Goal: Book appointment/travel/reservation

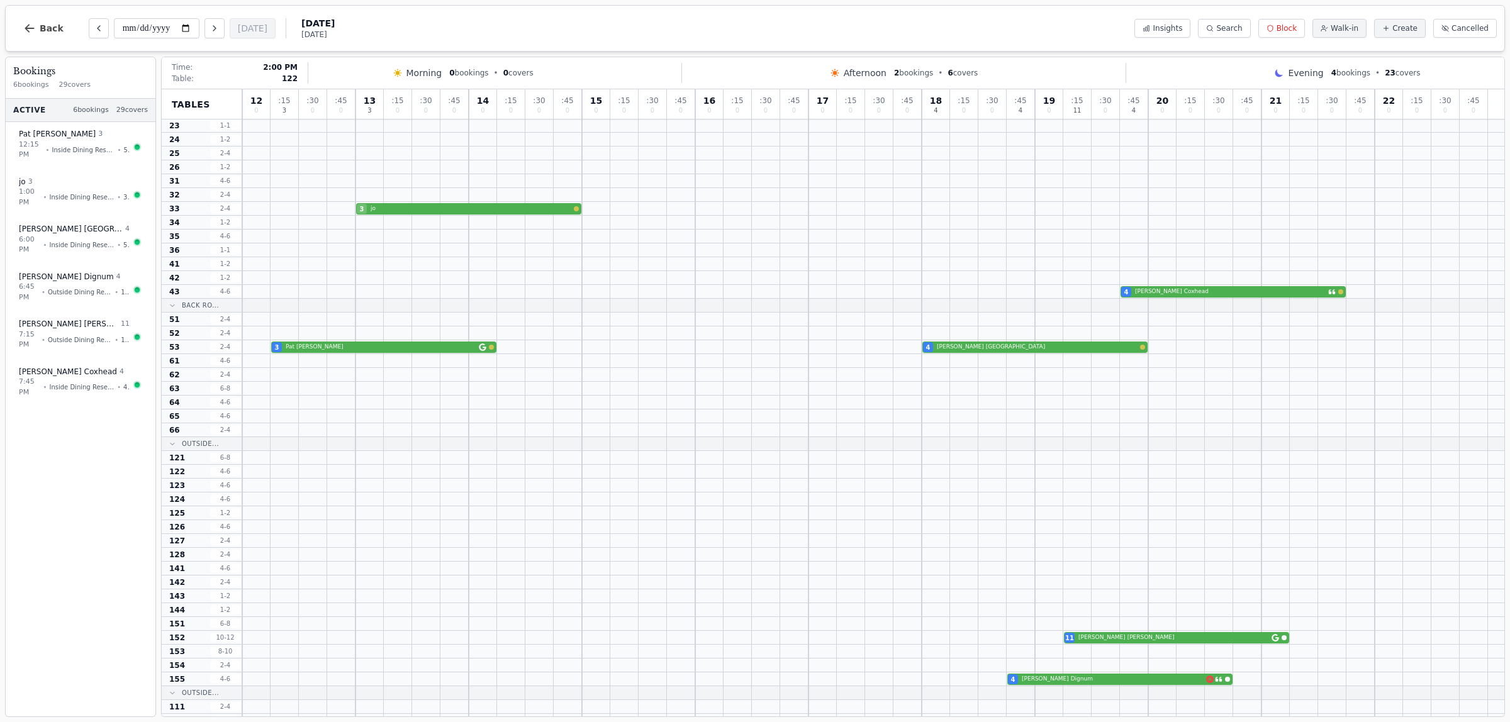
scroll to position [371, 0]
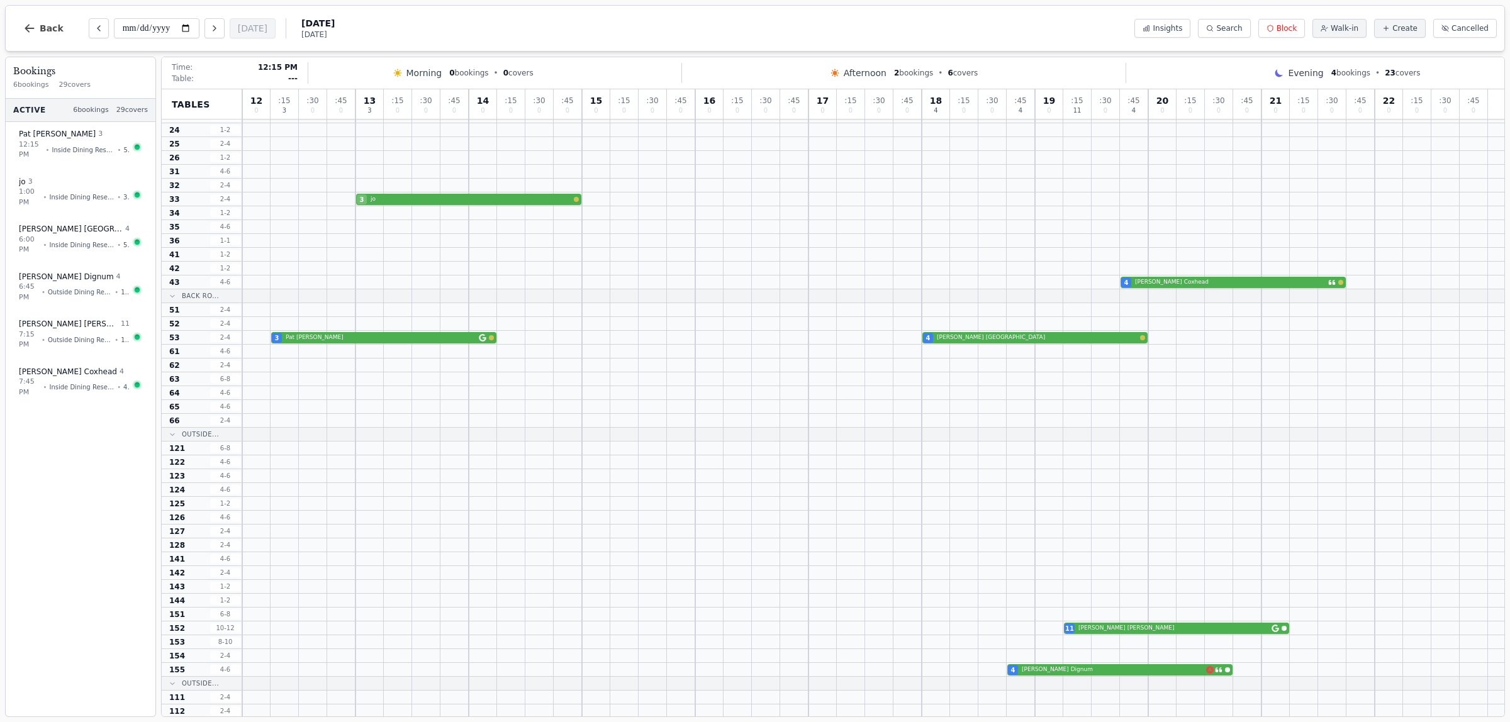
scroll to position [371, 0]
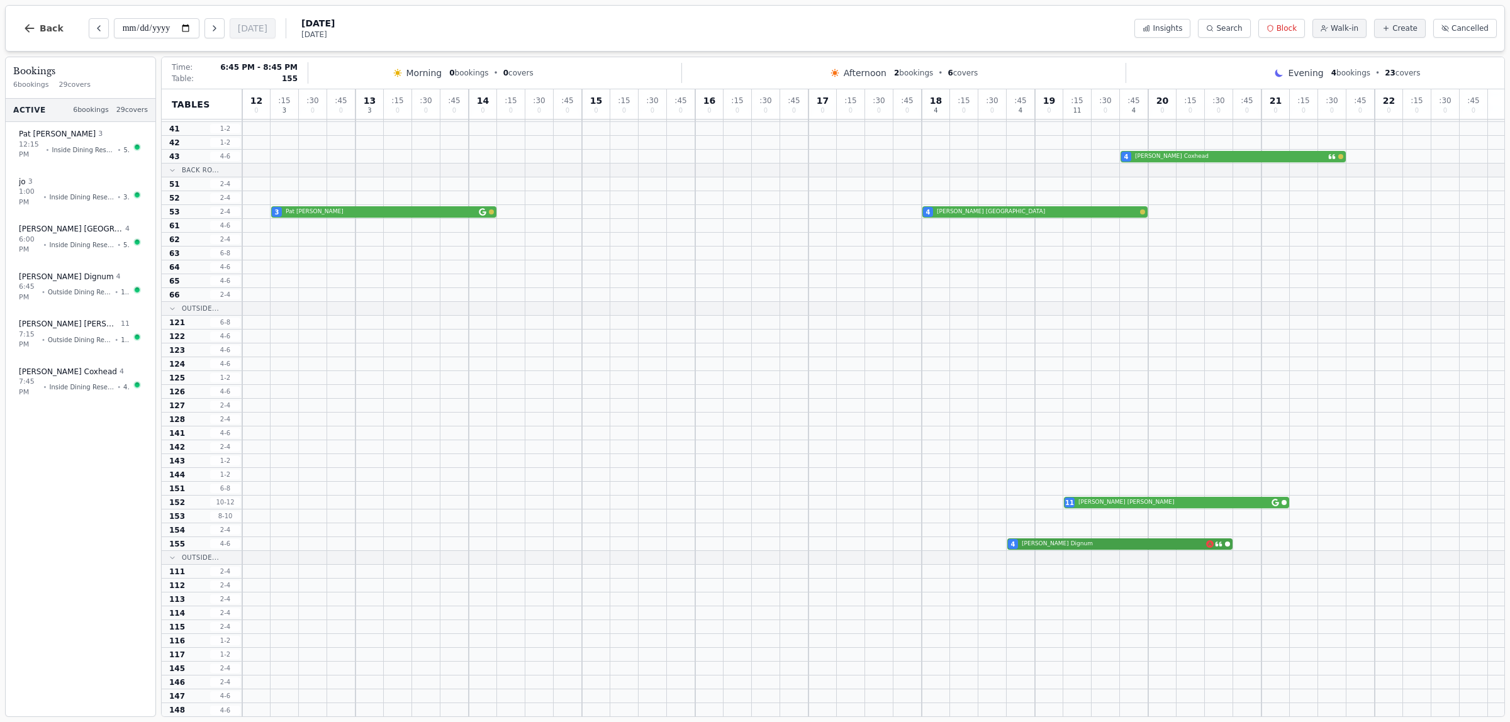
click at [1113, 547] on div "4 Tracey Dignum" at bounding box center [873, 544] width 1262 height 14
select select "****"
select select "*"
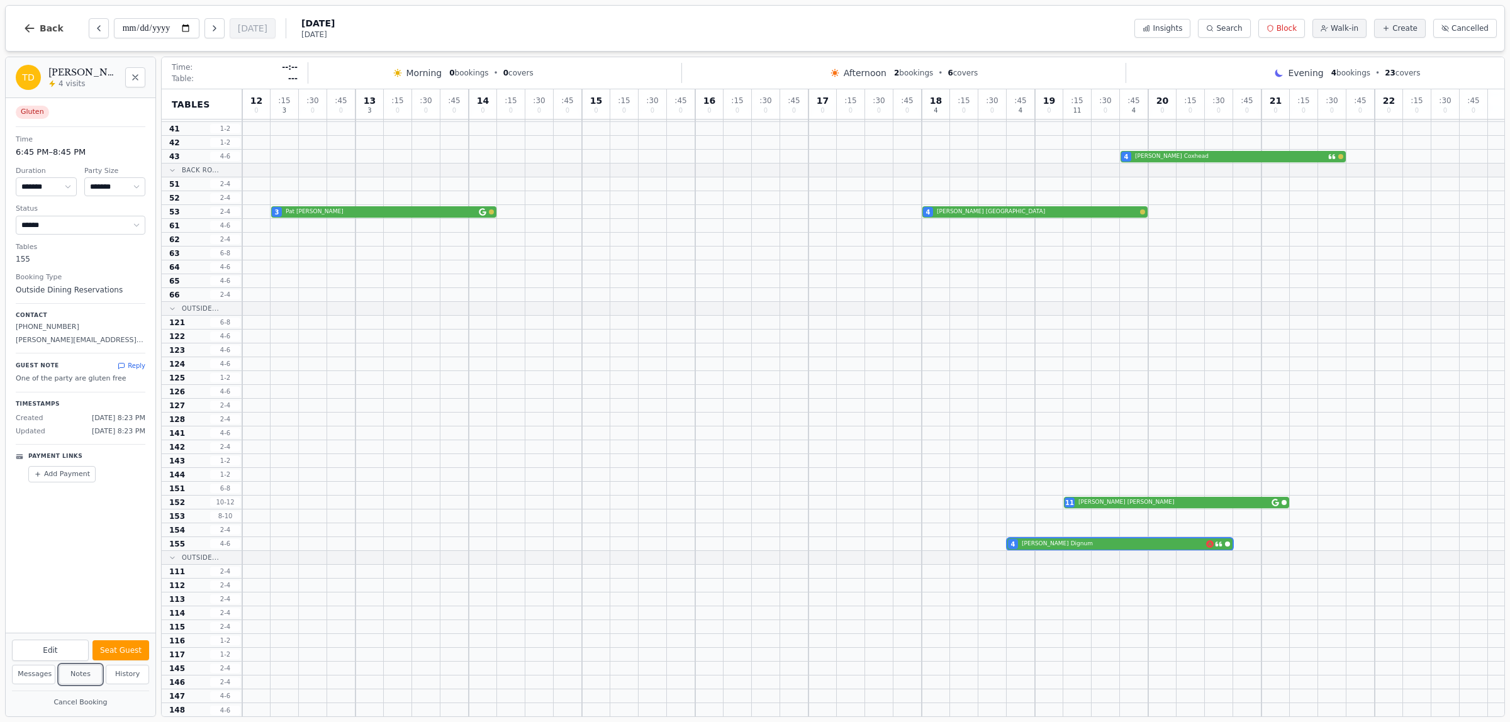
click at [74, 675] on button "Notes" at bounding box center [80, 675] width 43 height 20
click at [1193, 493] on div at bounding box center [1190, 488] width 28 height 13
select select "****"
click at [1191, 504] on div "11 Kathryn Taylor" at bounding box center [873, 503] width 1262 height 14
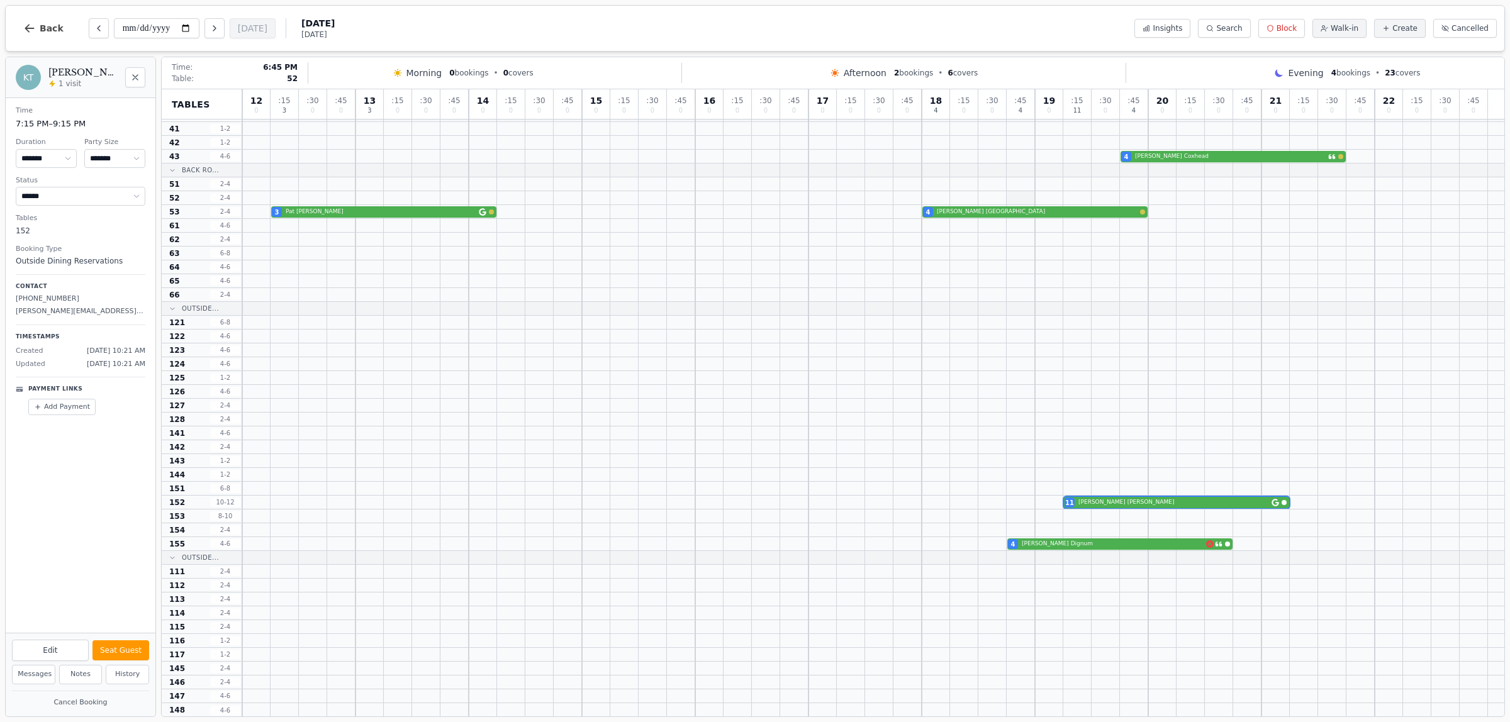
click at [1026, 204] on div at bounding box center [1021, 197] width 28 height 13
select select "****"
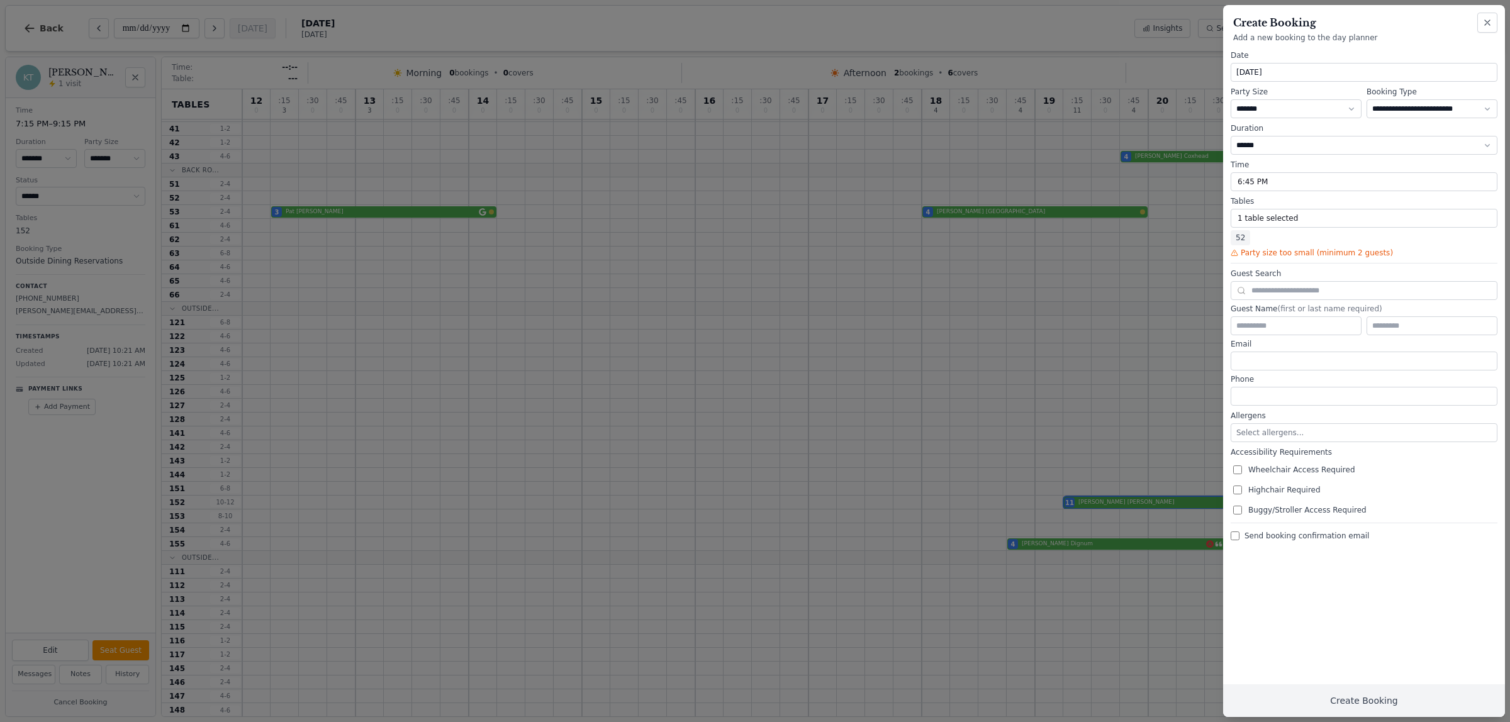
click at [1151, 157] on div at bounding box center [755, 361] width 1510 height 722
click at [1008, 148] on div at bounding box center [755, 361] width 1510 height 722
click at [1488, 20] on icon "button" at bounding box center [1487, 23] width 10 height 10
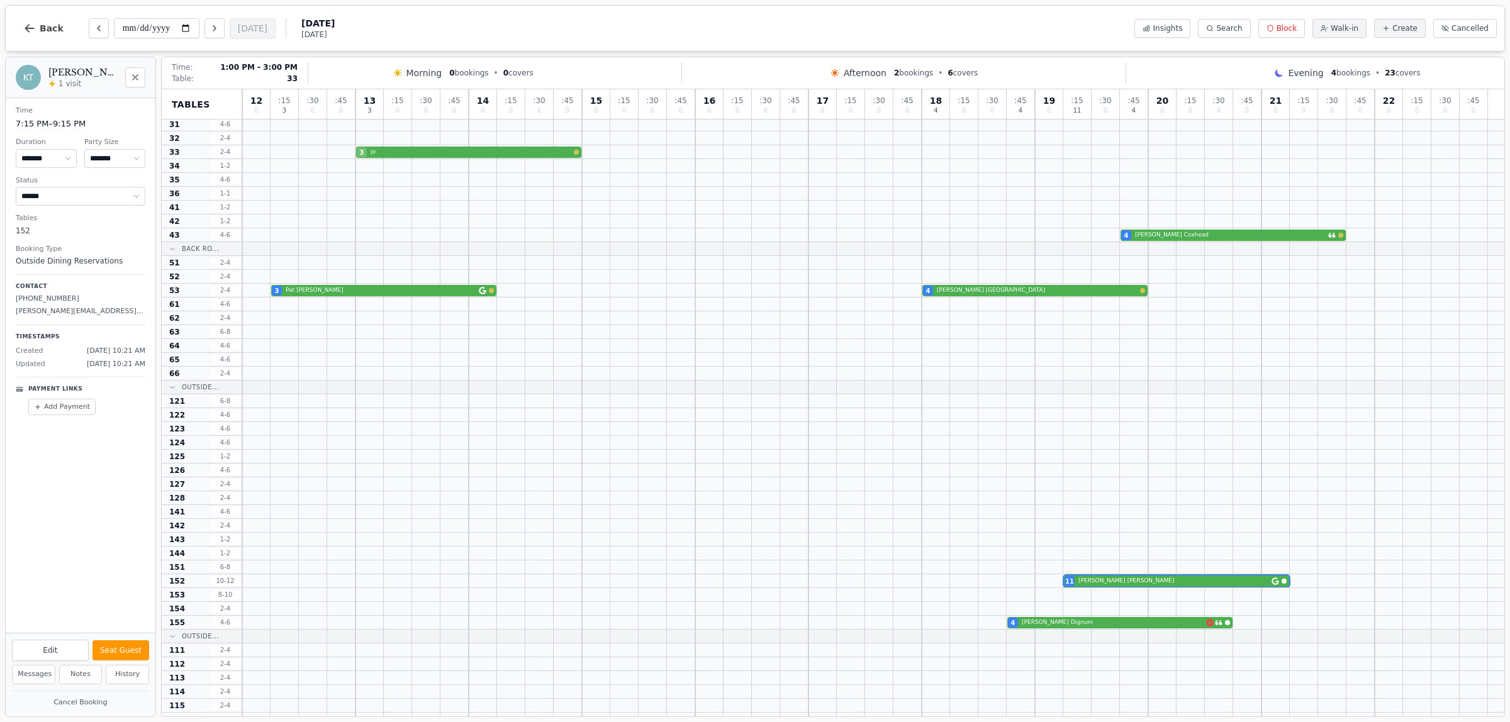
scroll to position [0, 0]
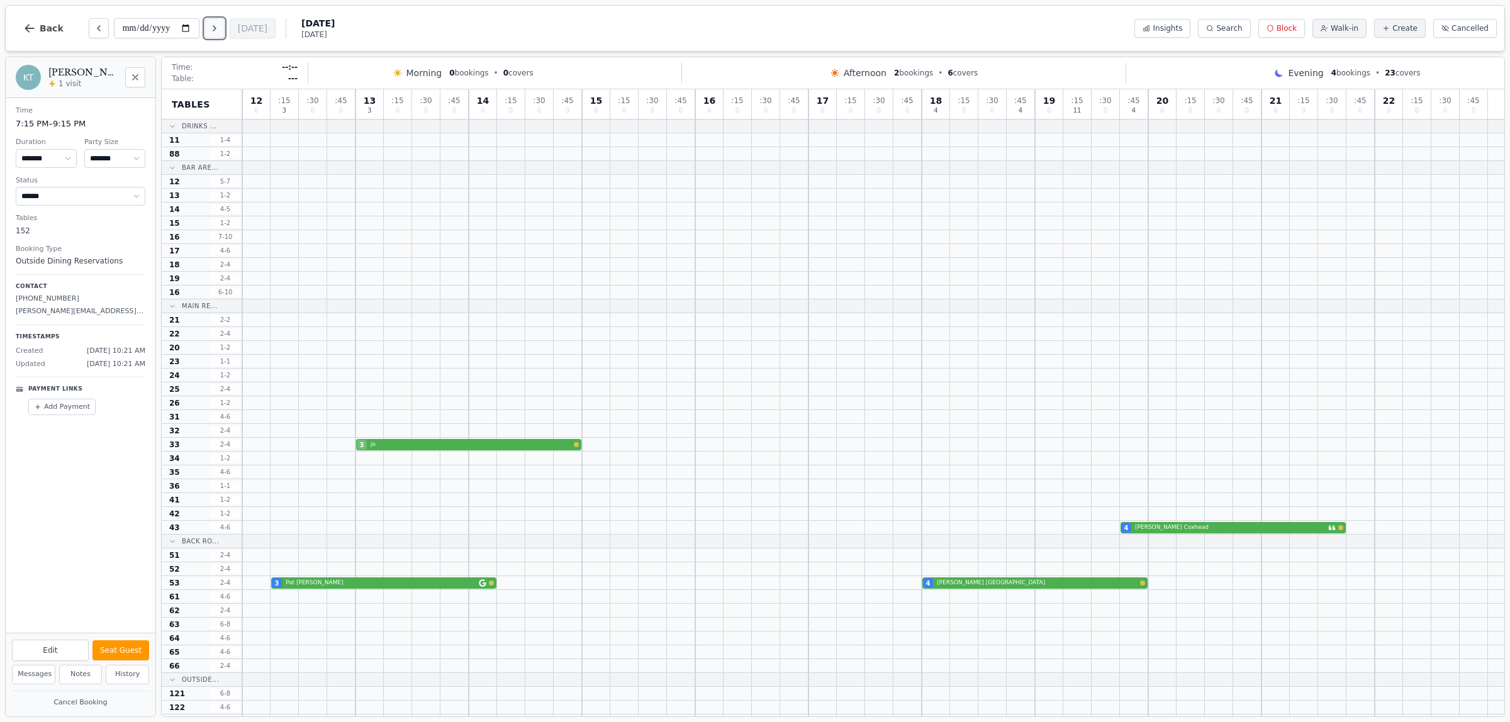
click at [215, 26] on icon "Next day" at bounding box center [214, 28] width 10 height 10
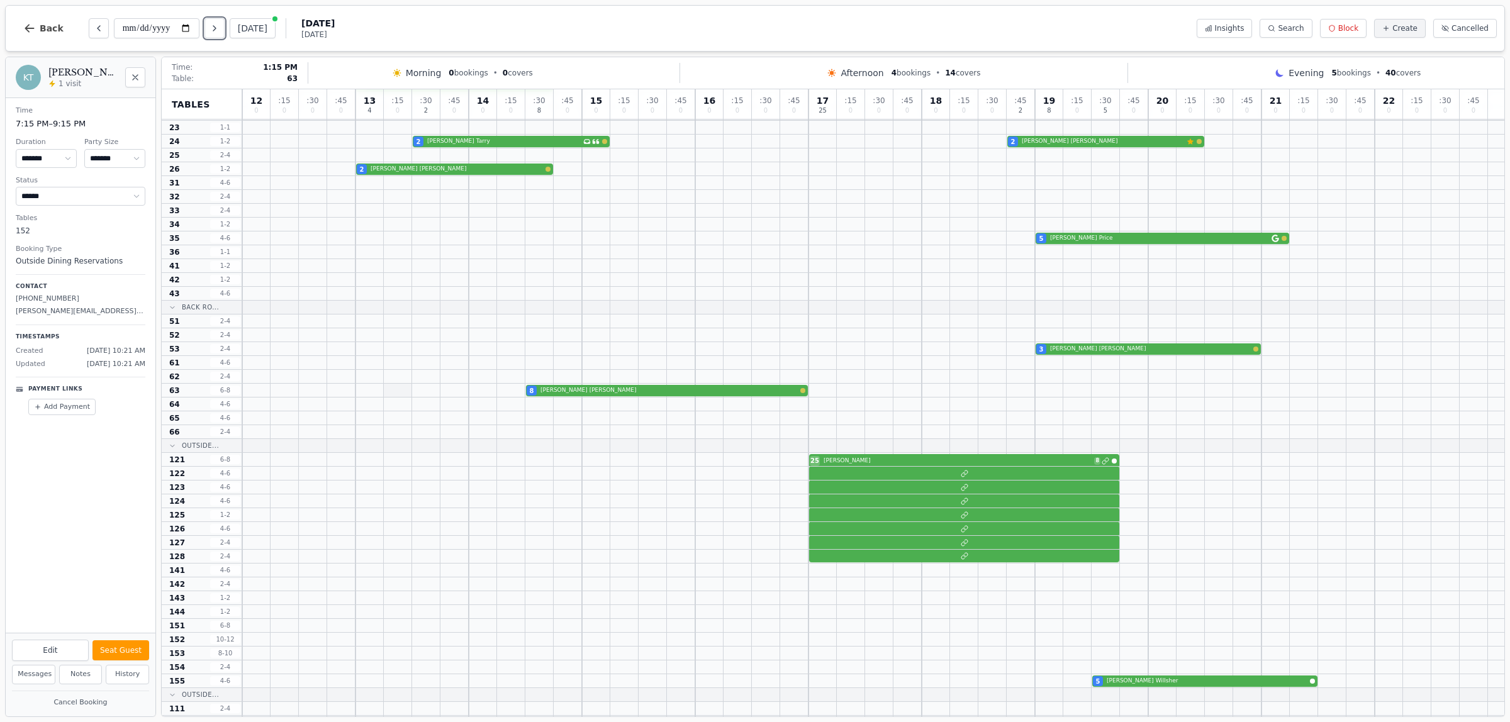
scroll to position [236, 0]
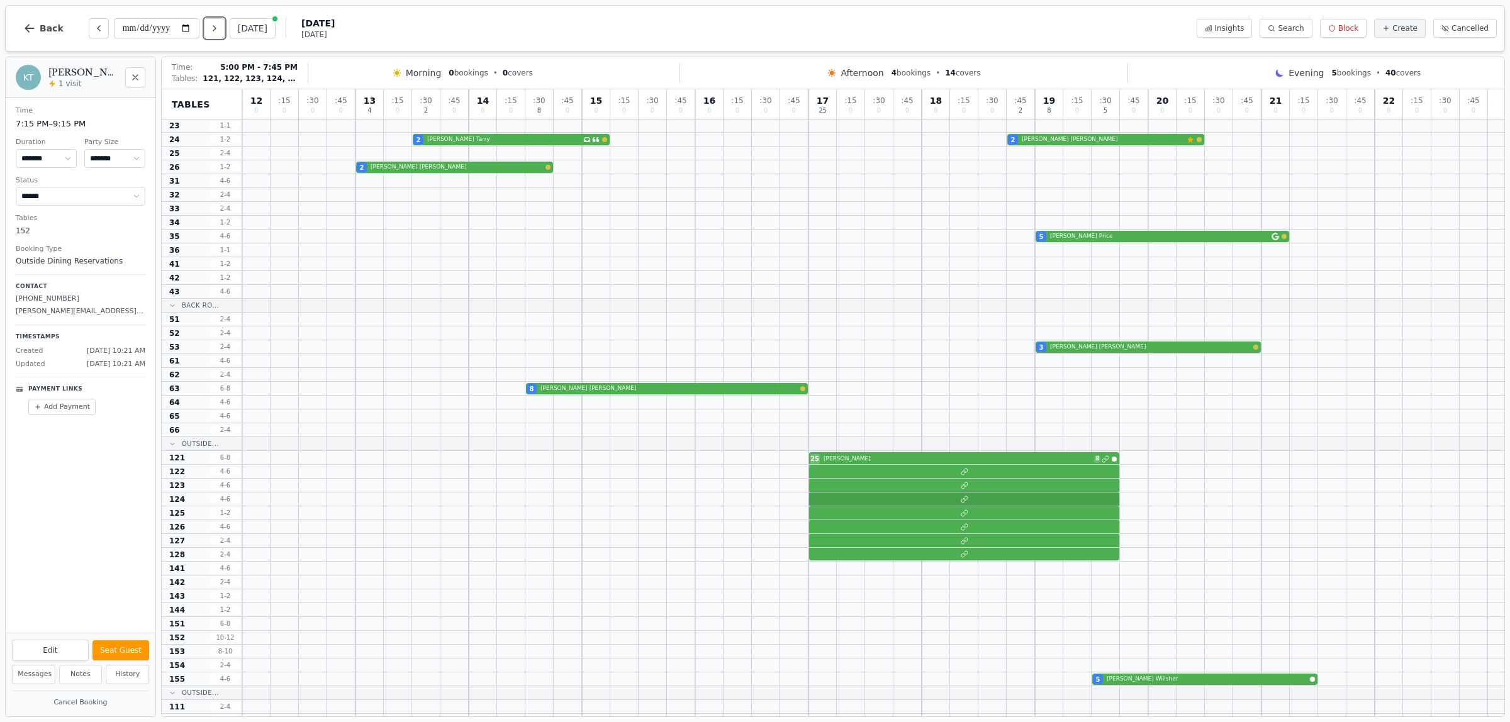
click at [867, 500] on div at bounding box center [873, 500] width 1262 height 14
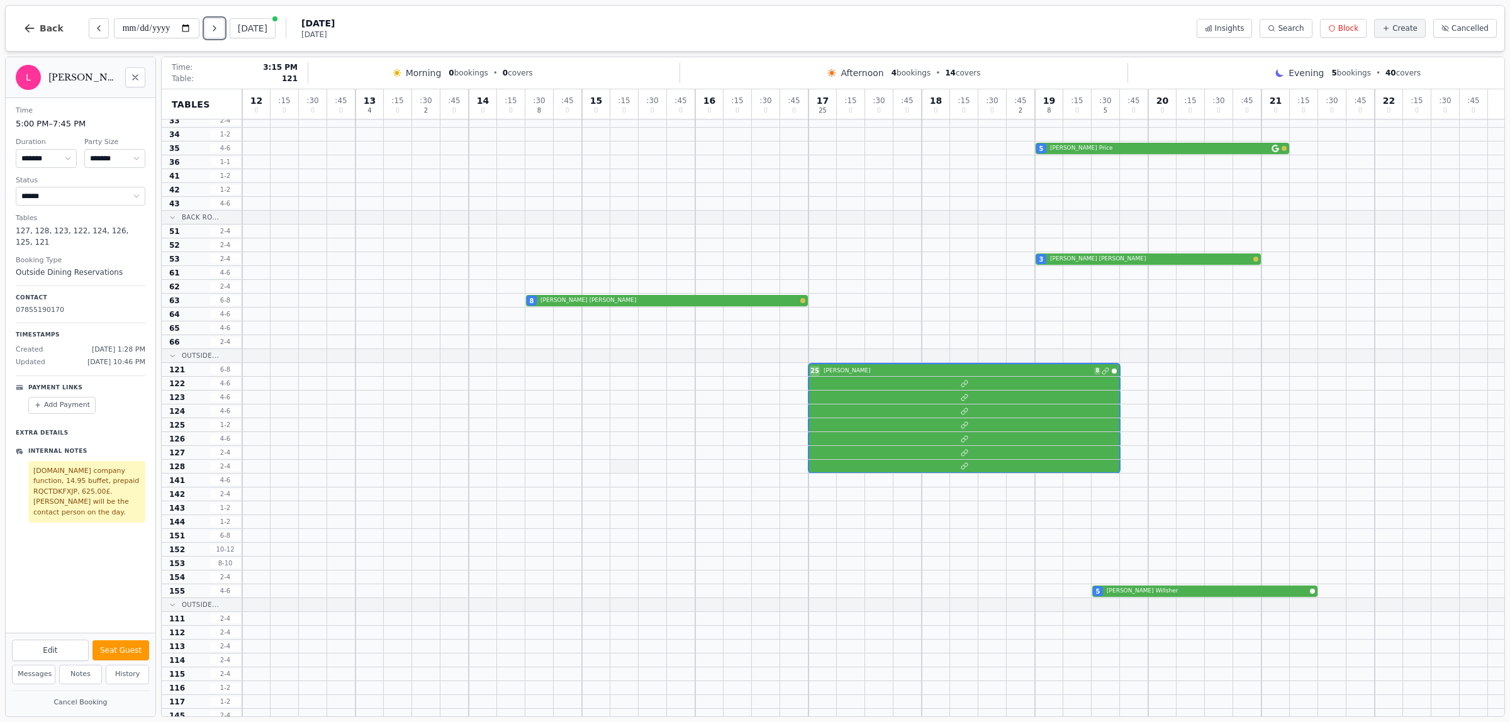
scroll to position [371, 0]
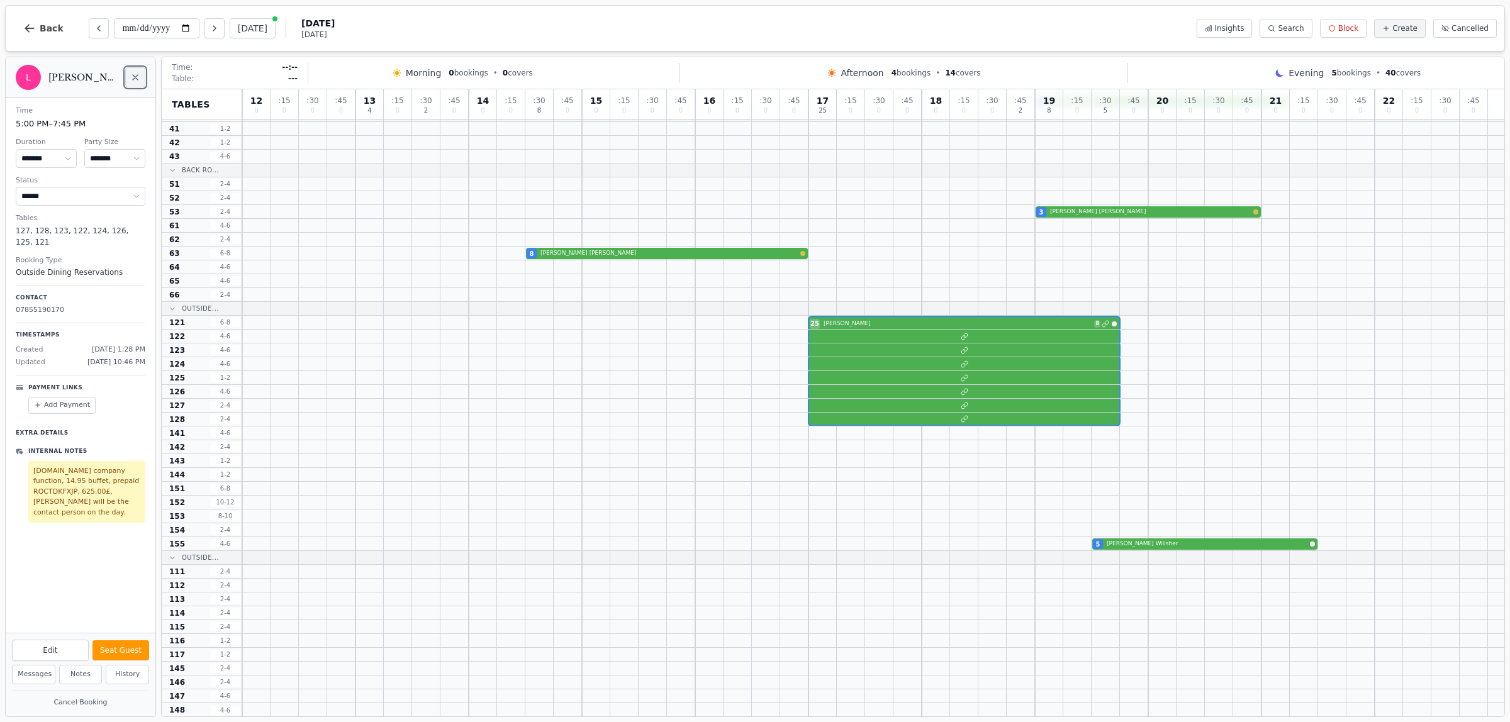
click at [137, 81] on icon "Close" at bounding box center [135, 77] width 10 height 10
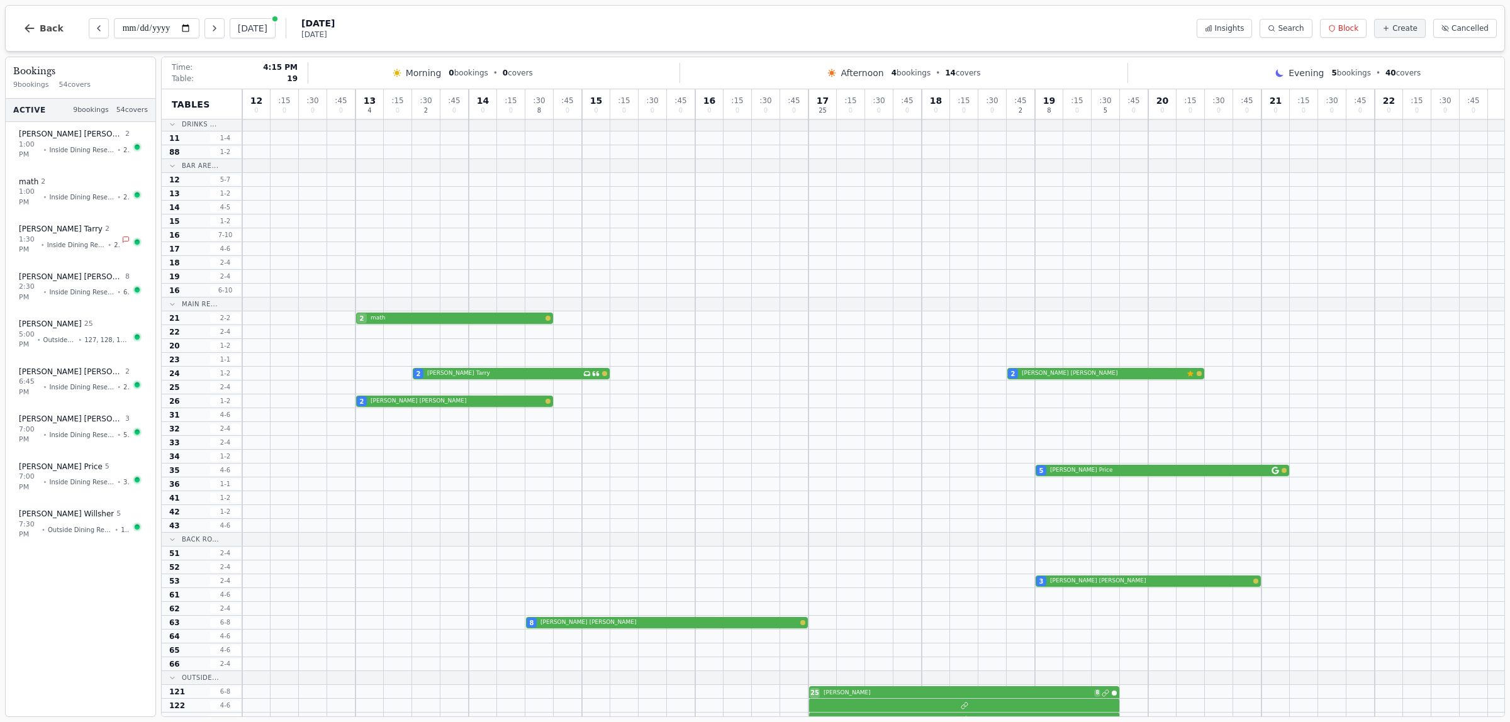
scroll to position [0, 0]
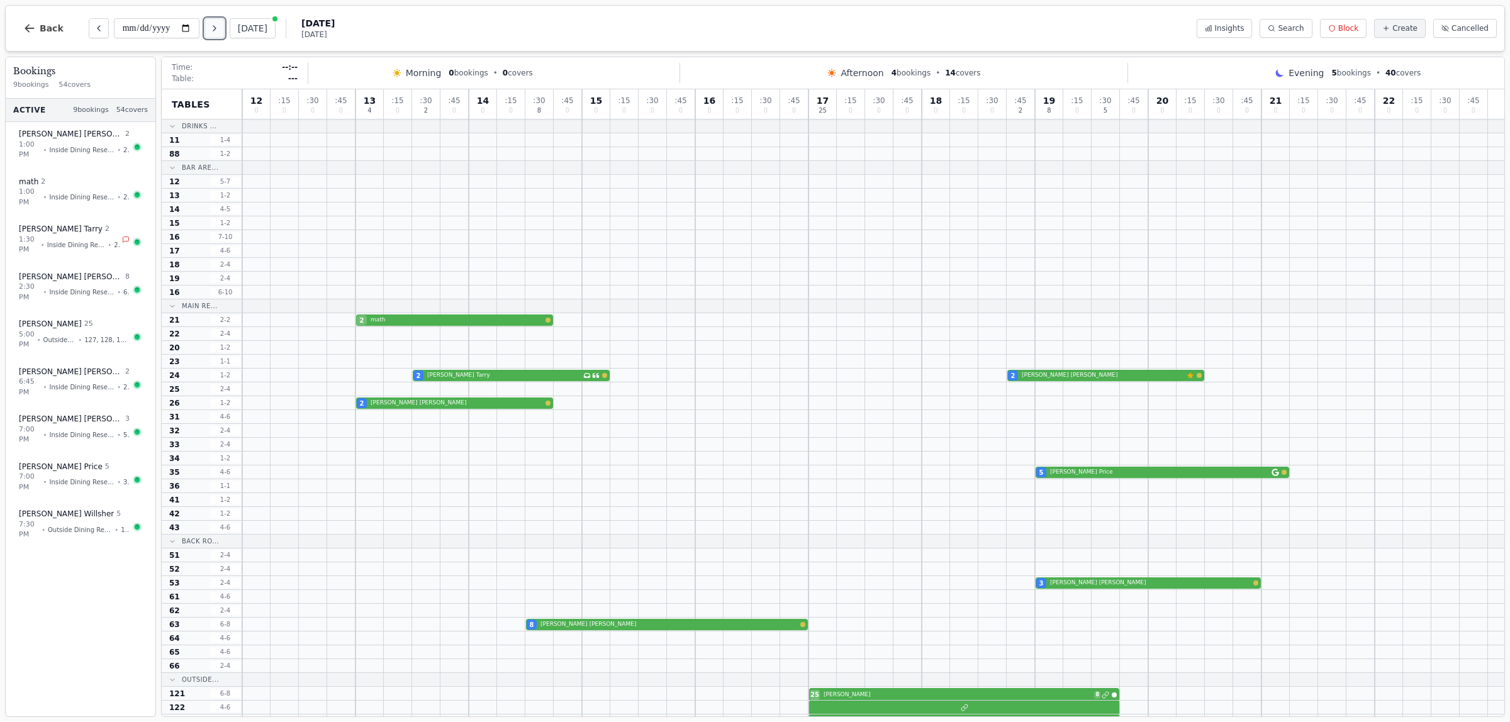
click at [211, 30] on button "Next day" at bounding box center [214, 28] width 20 height 20
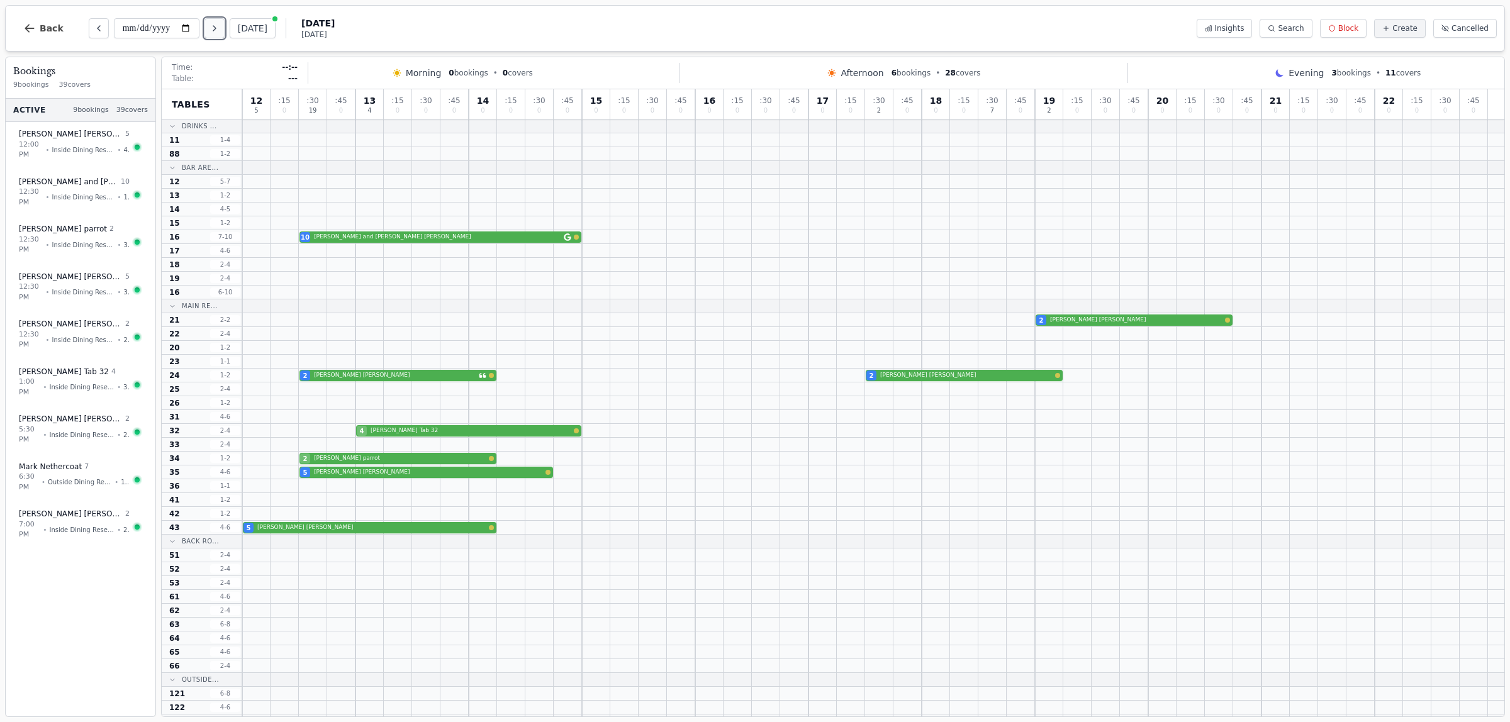
click at [212, 26] on icon "Next day" at bounding box center [214, 28] width 10 height 10
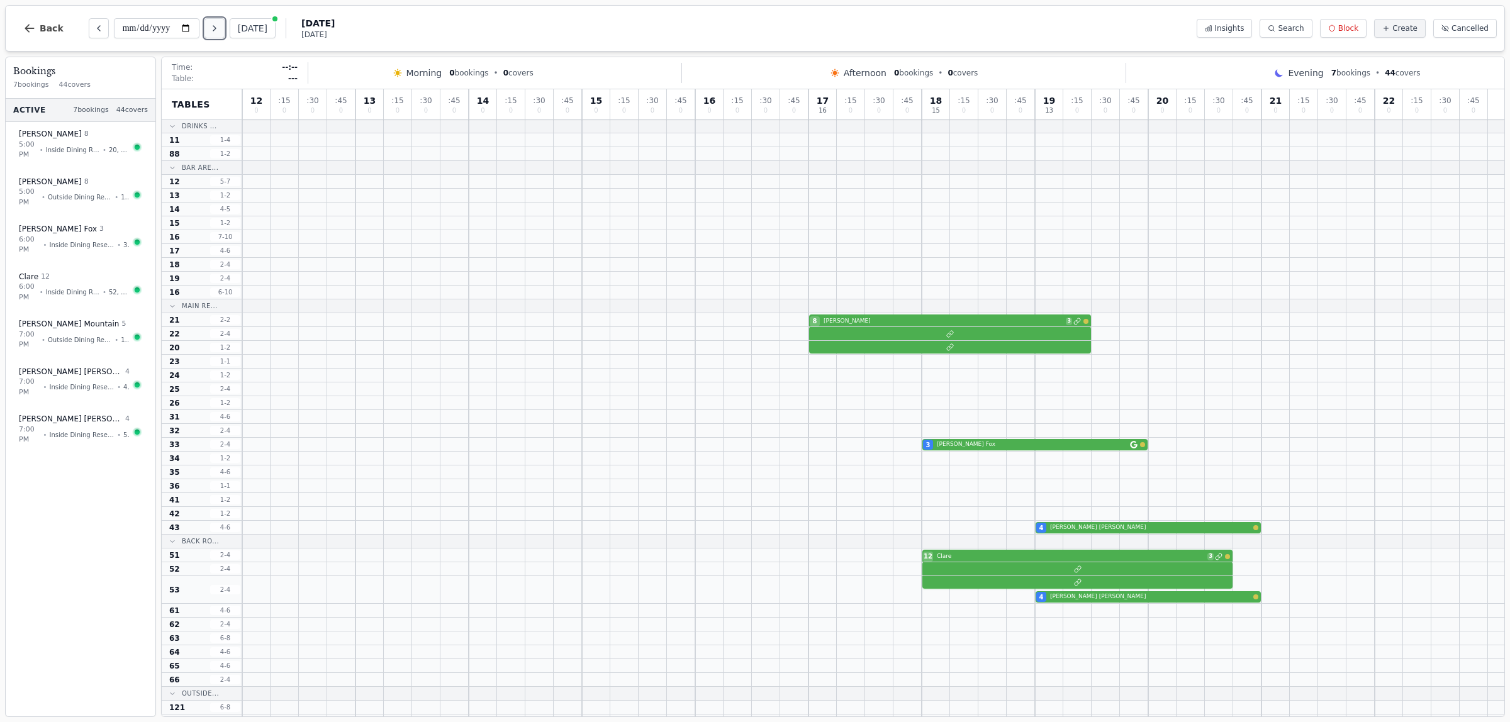
click at [225, 28] on button "Next day" at bounding box center [214, 28] width 20 height 20
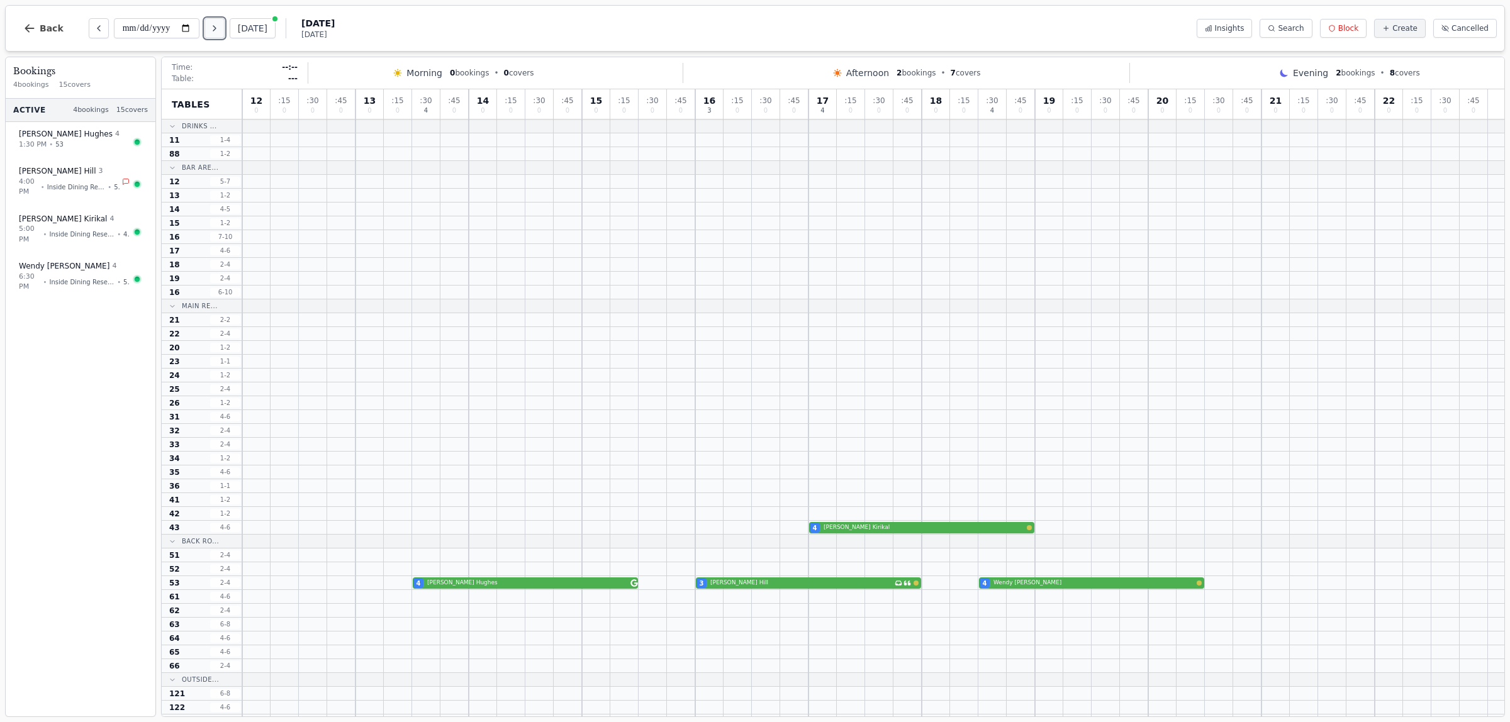
click at [222, 23] on button "Next day" at bounding box center [214, 28] width 20 height 20
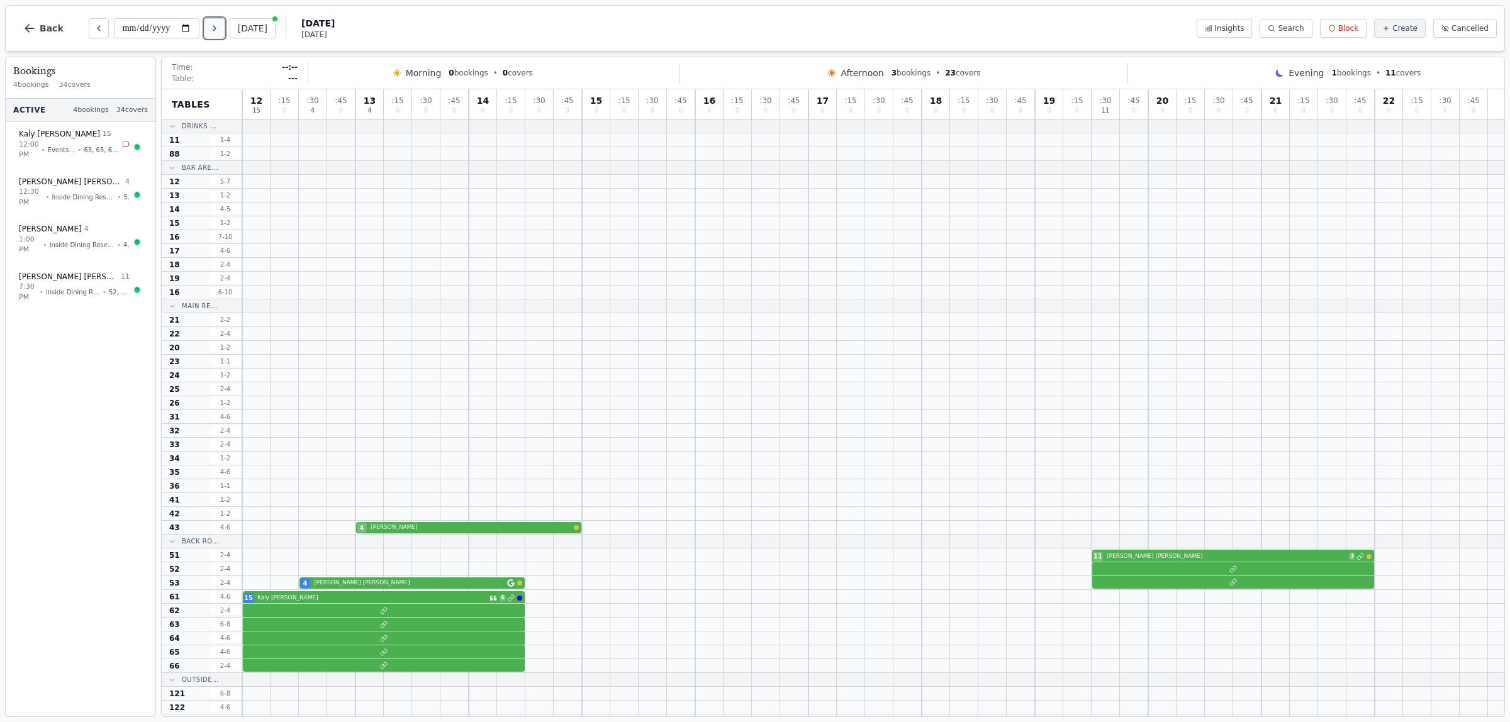
click at [219, 31] on icon "Next day" at bounding box center [214, 28] width 10 height 10
type input "**********"
